Goal: Information Seeking & Learning: Learn about a topic

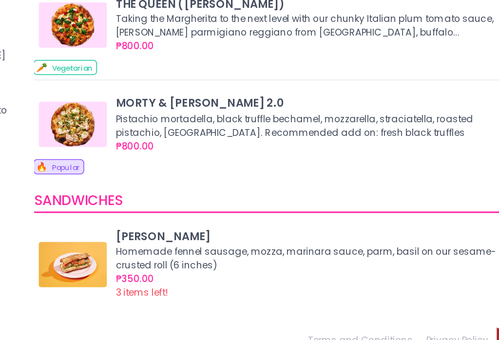
click at [145, 262] on img at bounding box center [167, 276] width 44 height 29
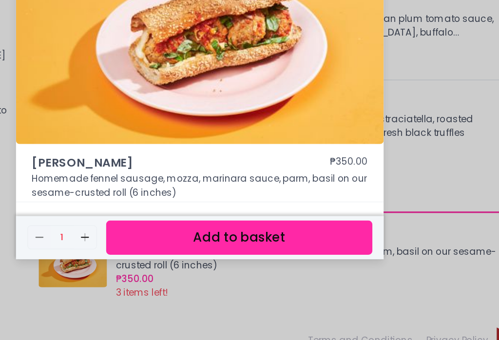
click at [283, 45] on div "HOAGIE ROLL ₱350.00 Homemade fennel sausage, mozza, marinara sauce, parm, basil…" at bounding box center [249, 170] width 499 height 340
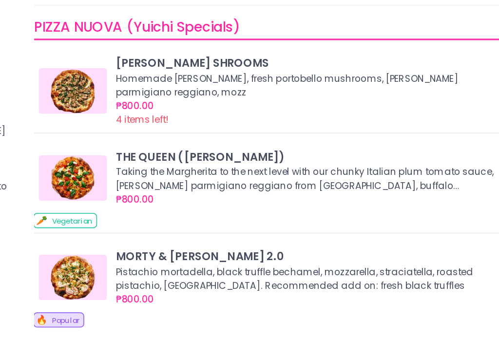
click at [145, 102] on img at bounding box center [167, 116] width 44 height 29
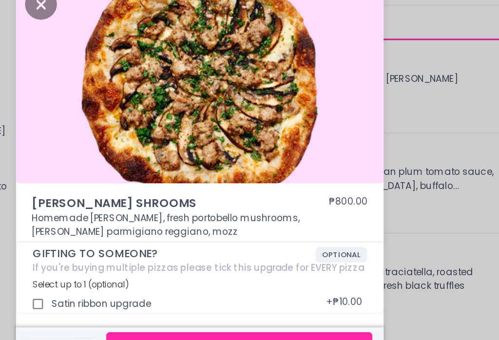
click at [271, 69] on div "[PERSON_NAME] SHROOMS ₱800.00 Homemade [PERSON_NAME], fresh portobello mushroom…" at bounding box center [249, 170] width 499 height 340
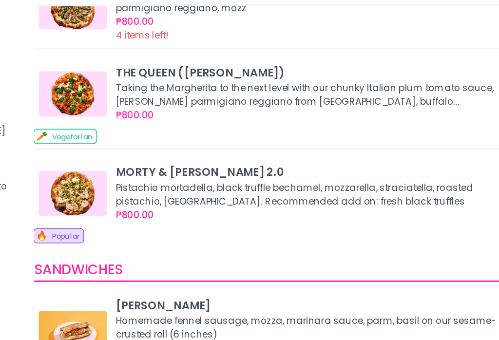
scroll to position [56, 0]
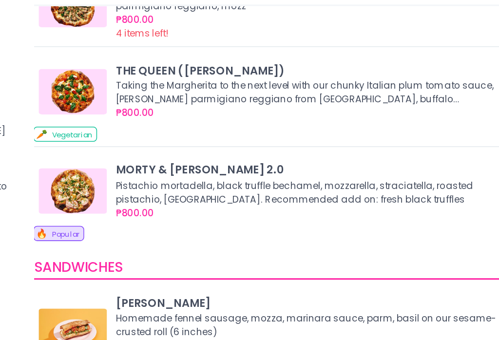
click at [145, 166] on img at bounding box center [167, 180] width 44 height 29
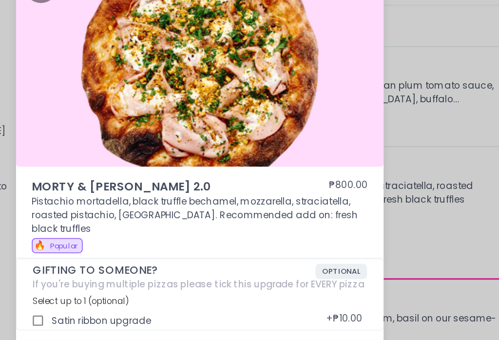
scroll to position [16, 0]
click at [276, 143] on div "MORTY & [PERSON_NAME] 2.0 ₱800.00 Pistachio mortadella, black truffle bechamel,…" at bounding box center [249, 170] width 499 height 340
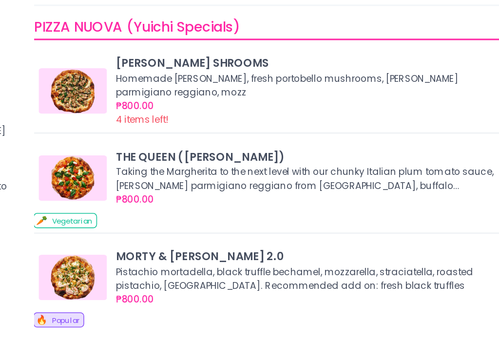
scroll to position [0, 0]
click at [284, 90] on div "[PERSON_NAME] SHROOMS Homemade [PERSON_NAME], fresh portobello mushrooms, [PERS…" at bounding box center [306, 117] width 329 height 54
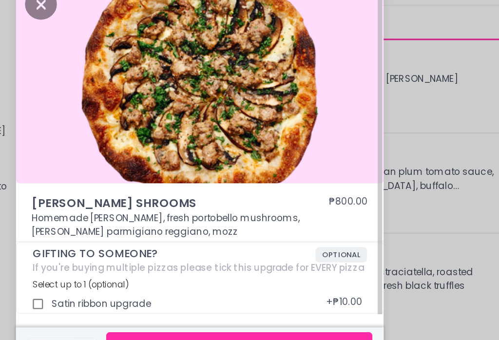
scroll to position [2, 0]
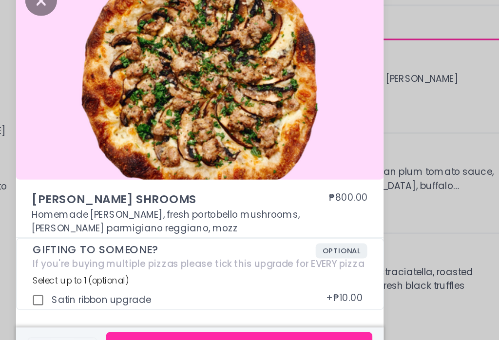
click at [136, 48] on icon "Close" at bounding box center [146, 58] width 20 height 20
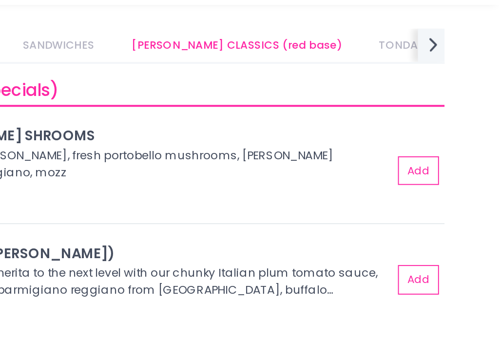
scroll to position [0, 0]
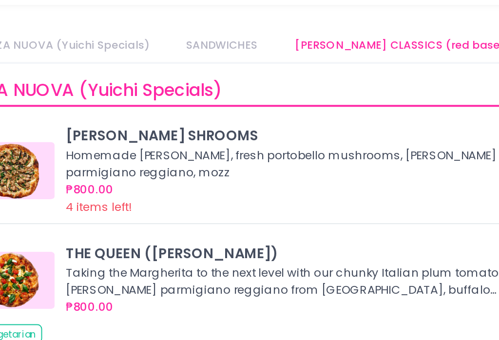
click at [247, 44] on link "SANDWICHES" at bounding box center [274, 52] width 54 height 17
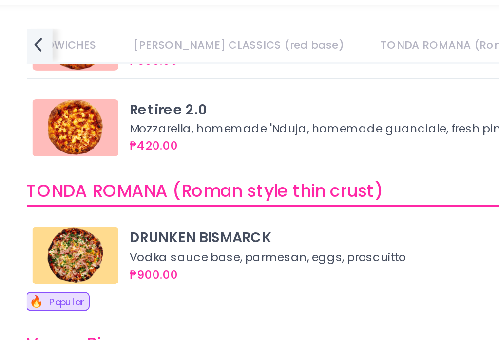
scroll to position [434, 0]
click at [145, 145] on img at bounding box center [167, 159] width 44 height 29
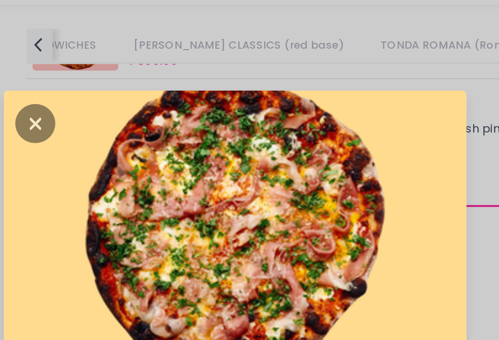
click at [136, 82] on icon "Close" at bounding box center [146, 92] width 20 height 20
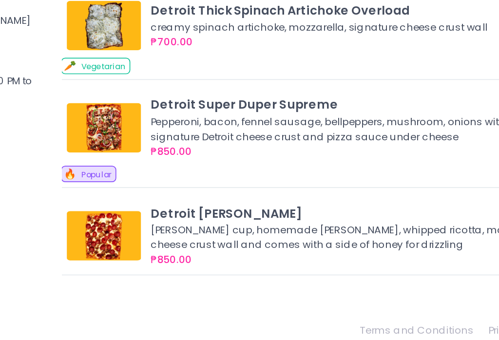
scroll to position [934, 0]
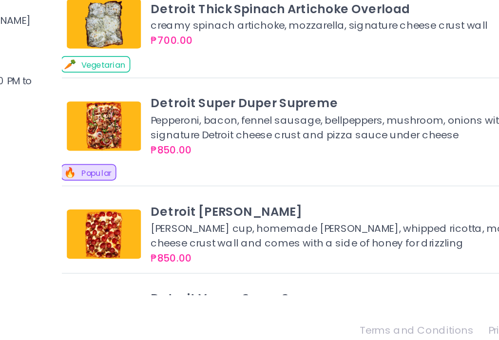
click at [145, 190] on img at bounding box center [167, 204] width 44 height 29
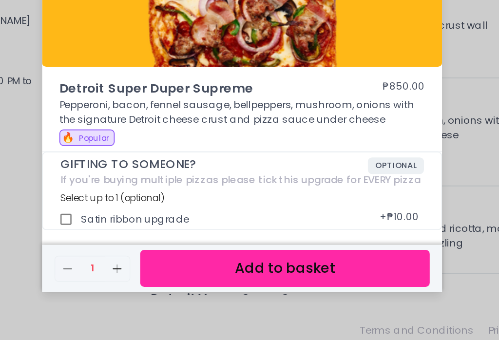
click at [270, 34] on div "Detroit Super Duper Supreme ₱850.00 Pepperoni, bacon, fennel sausage, bellpeppe…" at bounding box center [249, 170] width 499 height 340
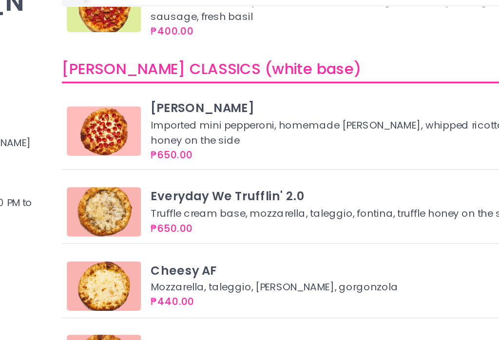
scroll to position [742, 0]
